Goal: Task Accomplishment & Management: Manage account settings

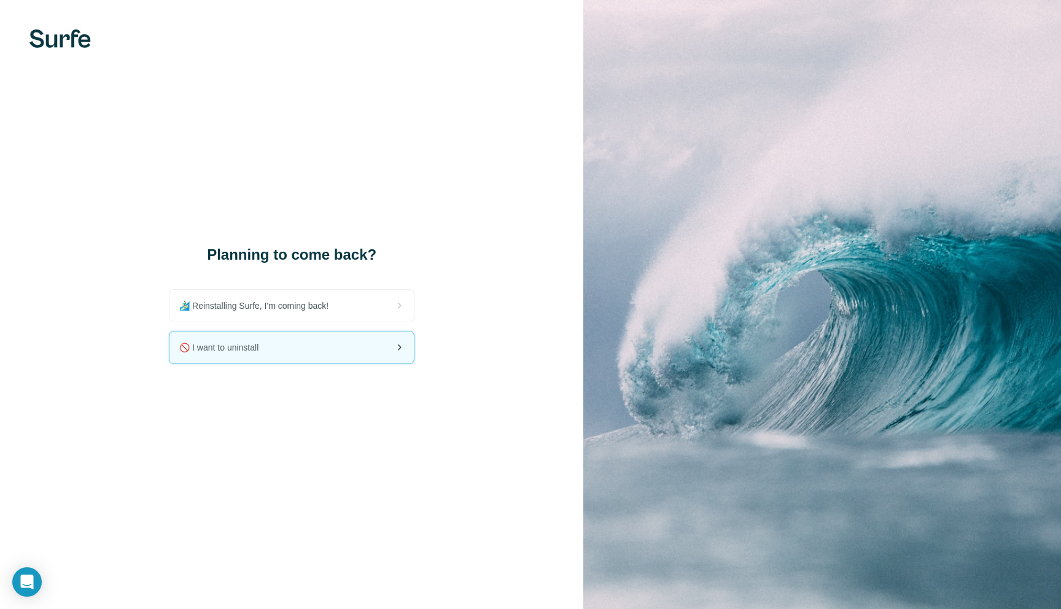
click at [333, 346] on div "🚫 I want to uninstall" at bounding box center [291, 347] width 244 height 32
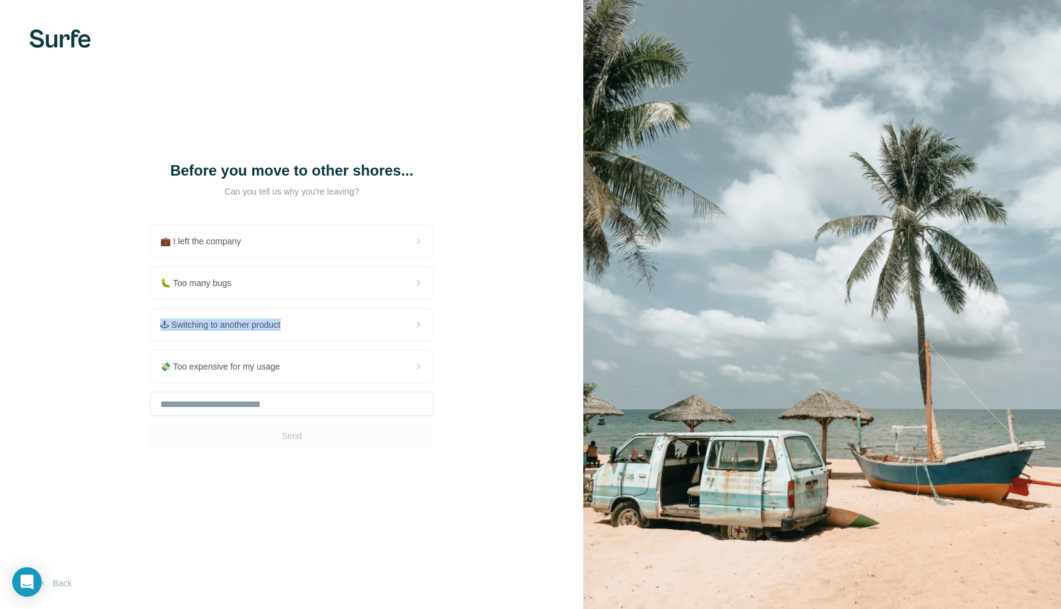
drag, startPoint x: 314, startPoint y: 336, endPoint x: 443, endPoint y: 258, distance: 150.1
click at [442, 260] on div "Before you move to other shores... Can you tell us why you're leaving? 💼 I left…" at bounding box center [291, 304] width 583 height 609
click at [443, 258] on div "Before you move to other shores... Can you tell us why you're leaving? 💼 I left…" at bounding box center [291, 304] width 583 height 609
click at [353, 416] on div "Send" at bounding box center [292, 420] width 284 height 56
click at [348, 401] on input "text" at bounding box center [292, 404] width 284 height 25
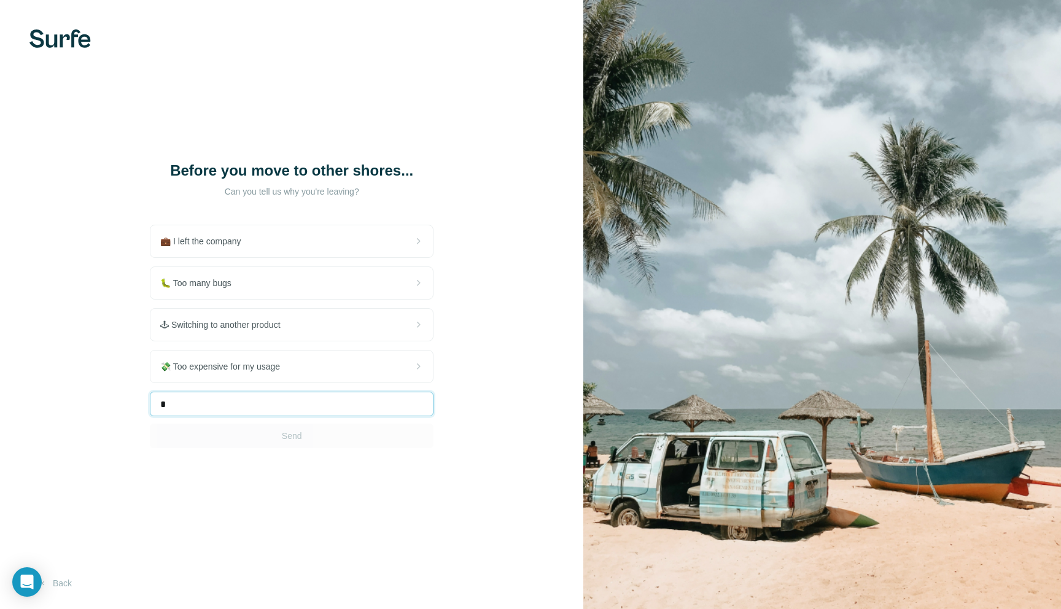
type input "*"
click at [363, 438] on button "Send" at bounding box center [292, 436] width 284 height 25
